Goal: Find specific page/section: Find specific page/section

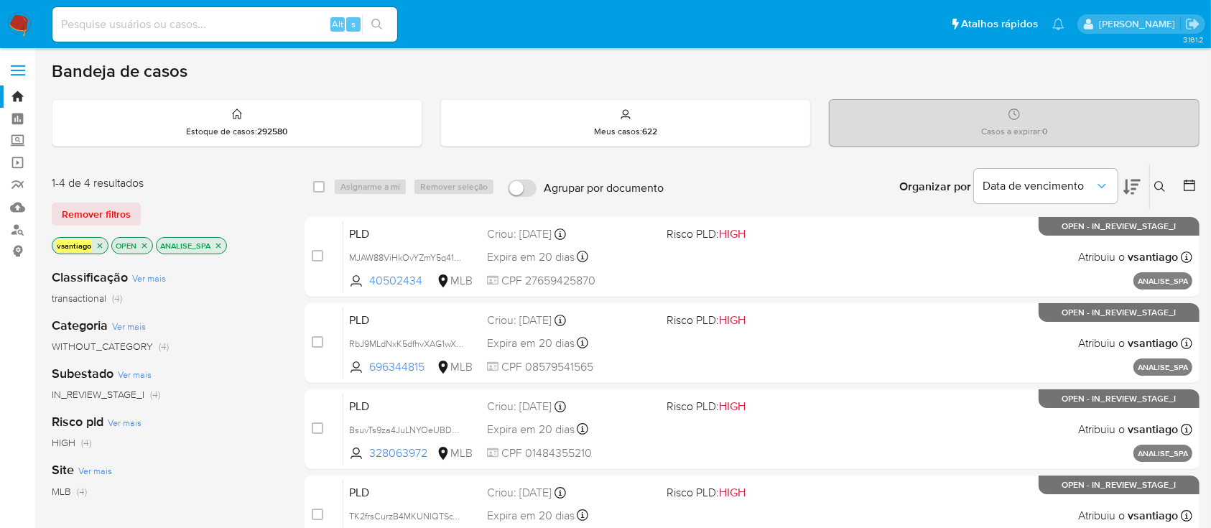
click at [218, 244] on icon "close-filter" at bounding box center [218, 245] width 9 height 9
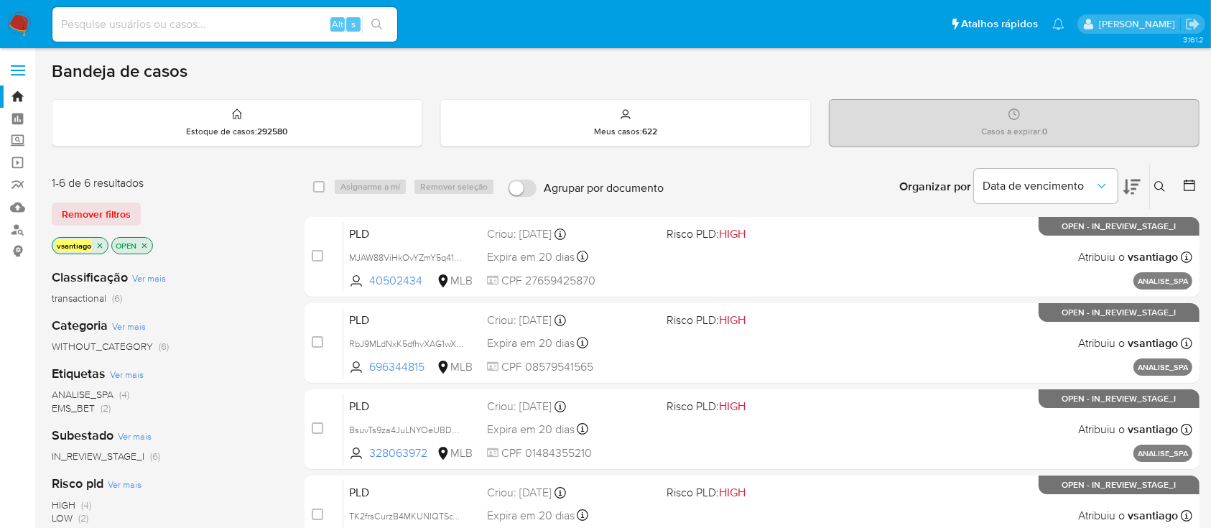
click at [223, 181] on div "1-6 de 6 resultados" at bounding box center [167, 183] width 230 height 16
click at [219, 184] on div "1-6 de 6 resultados" at bounding box center [167, 183] width 230 height 16
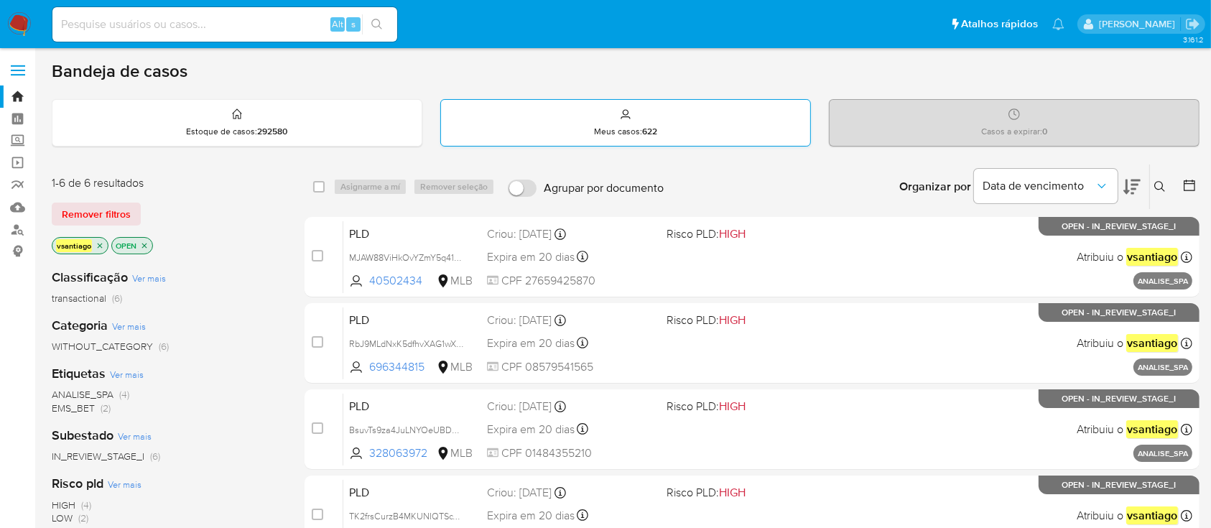
click at [615, 129] on p "Meus casos : 622" at bounding box center [625, 131] width 63 height 11
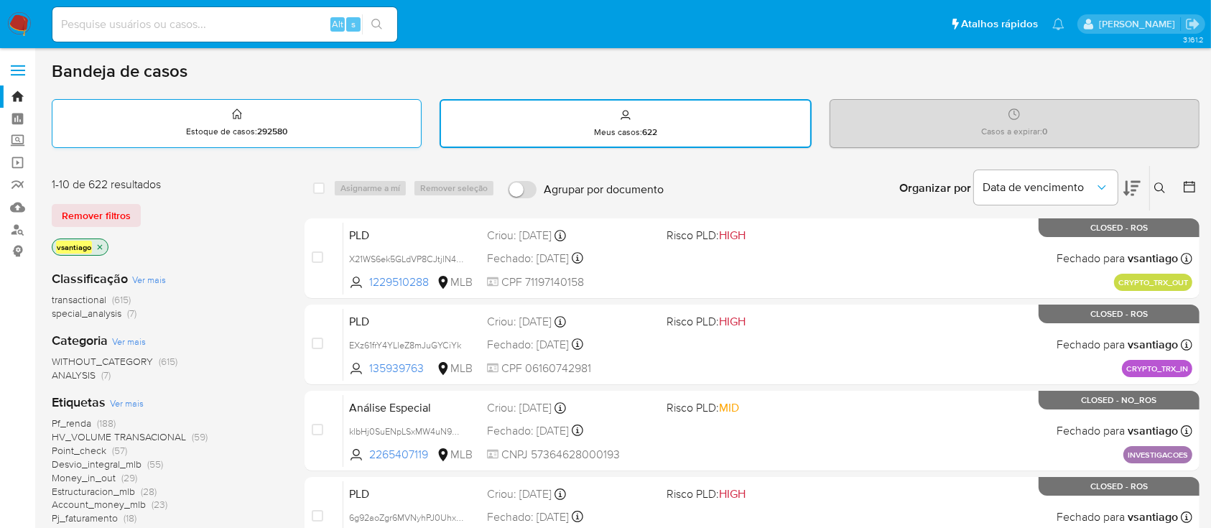
click at [325, 125] on div "Estoque de casos : 292580" at bounding box center [236, 123] width 368 height 46
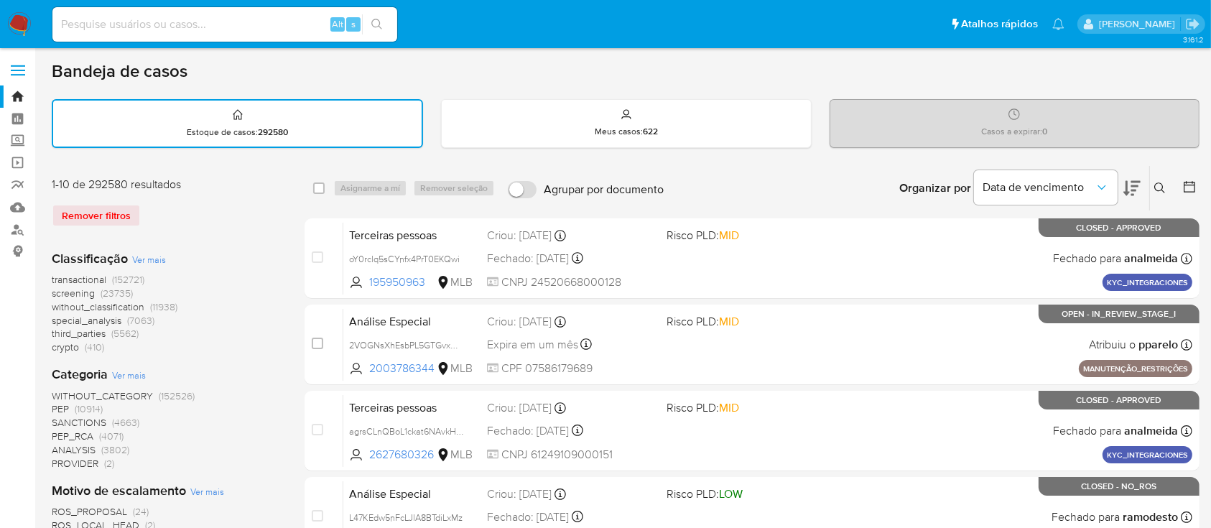
click at [120, 210] on div "Remover filtros" at bounding box center [167, 215] width 230 height 23
click at [93, 212] on div "Remover filtros" at bounding box center [167, 215] width 230 height 23
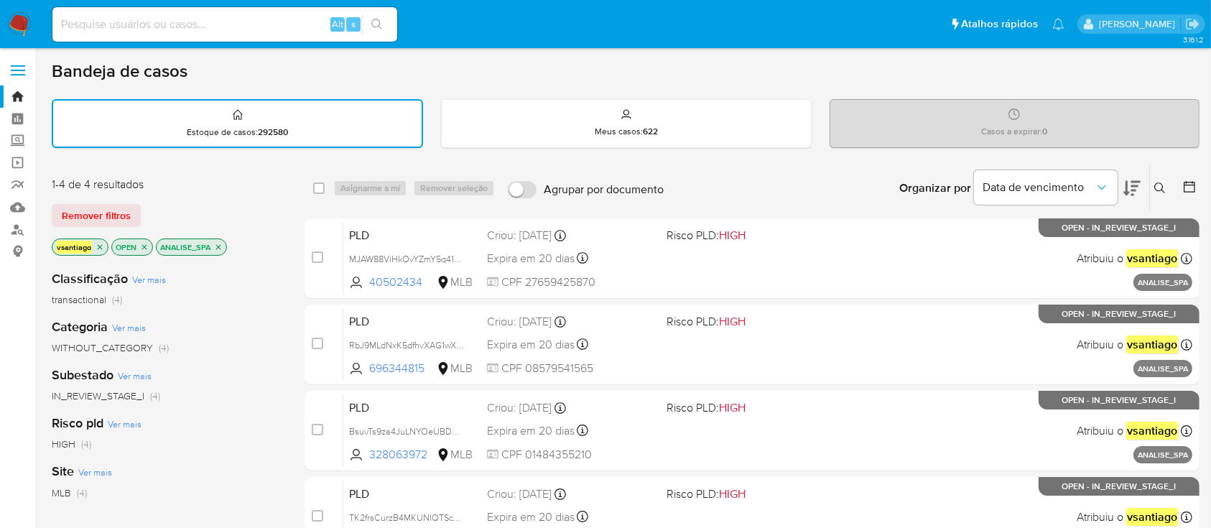
click at [221, 245] on icon "close-filter" at bounding box center [218, 247] width 9 height 9
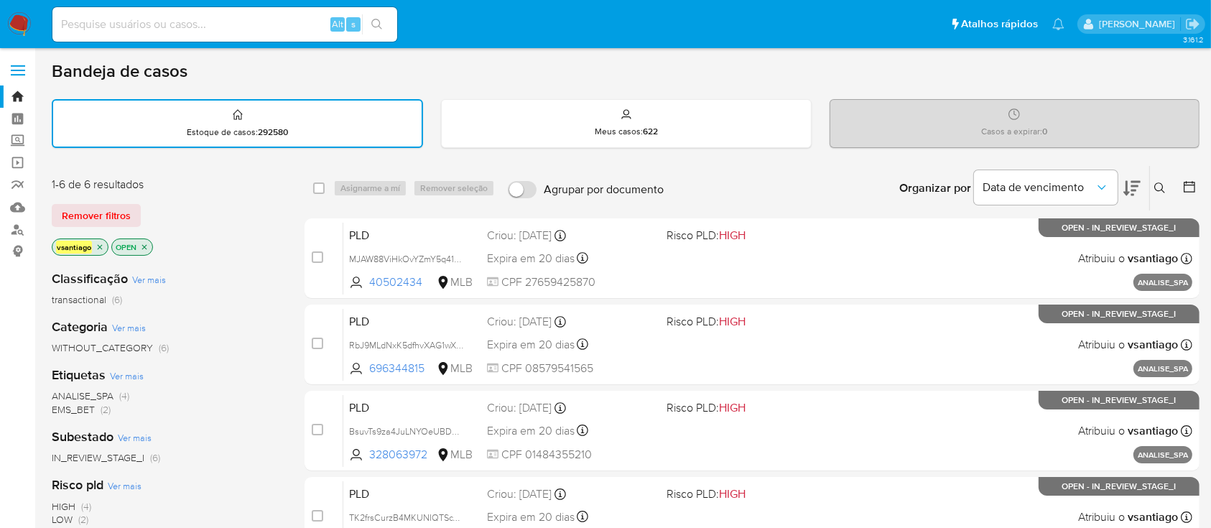
click at [219, 192] on div "1-6 de 6 resultados Remover filtros vsantiago OPEN" at bounding box center [167, 218] width 230 height 82
